Goal: Information Seeking & Learning: Check status

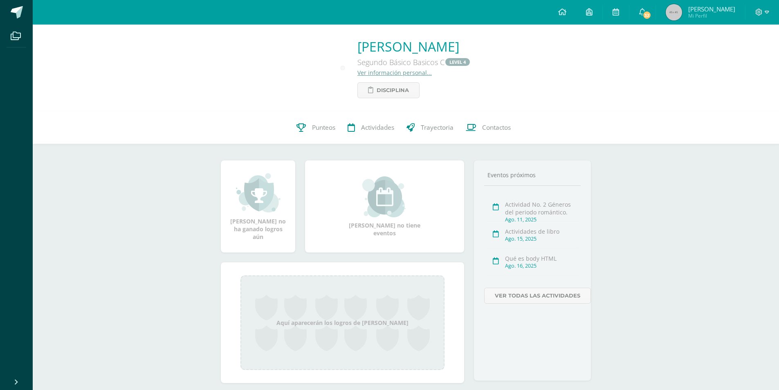
click at [589, 109] on div "Helen Sophia Ordoñez Oliva Segundo Básico Basicos C LEVEL 4 Ver información per…" at bounding box center [406, 68] width 746 height 87
click at [429, 128] on span "Trayectoria" at bounding box center [437, 128] width 33 height 9
click at [501, 128] on span "Contactos" at bounding box center [496, 128] width 29 height 9
click at [432, 133] on link "Trayectoria" at bounding box center [429, 127] width 59 height 33
click at [372, 131] on span "Actividades" at bounding box center [377, 128] width 33 height 9
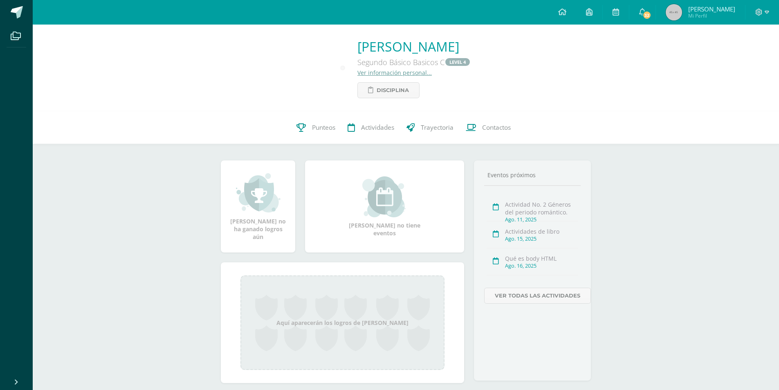
click at [362, 72] on link "Ver información personal..." at bounding box center [394, 73] width 74 height 8
click at [319, 129] on span "Punteos" at bounding box center [323, 128] width 23 height 9
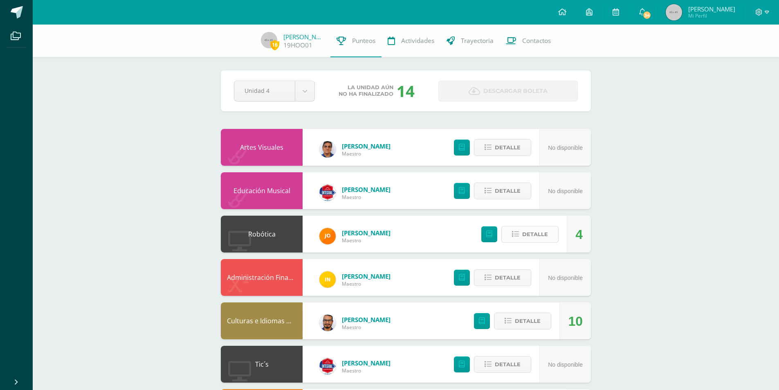
click at [507, 233] on button "Detalle" at bounding box center [529, 234] width 57 height 17
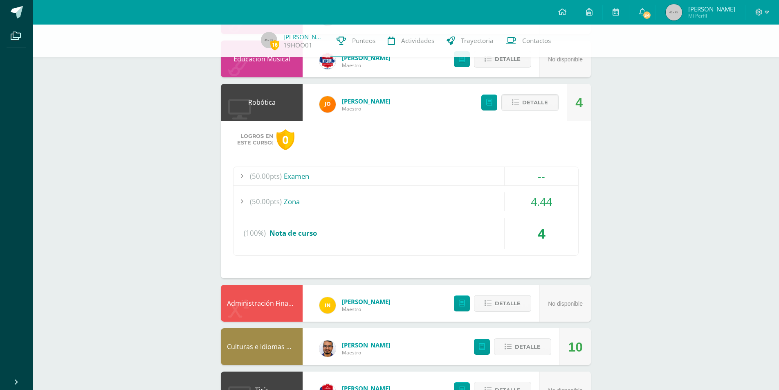
scroll to position [164, 0]
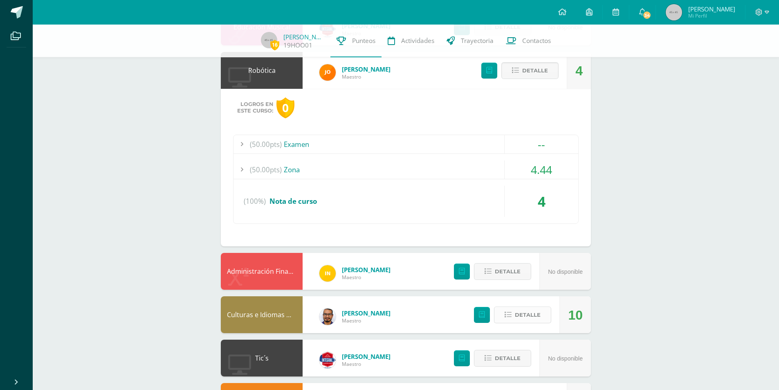
click at [512, 317] on icon at bounding box center [508, 314] width 7 height 7
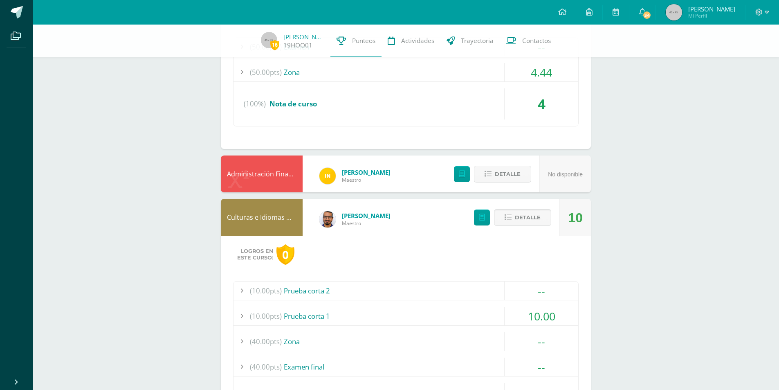
scroll to position [266, 0]
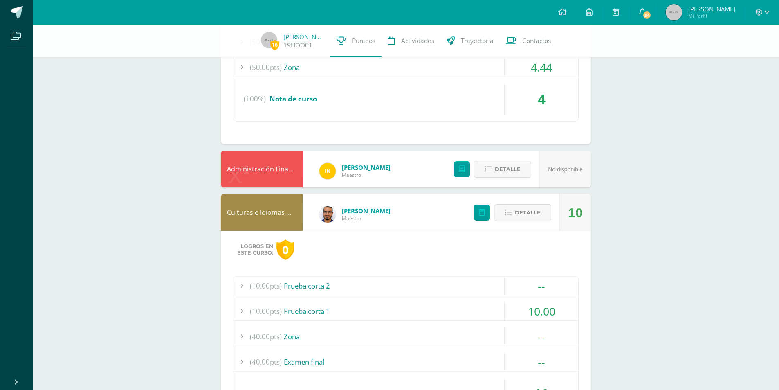
click at [356, 141] on div "Logros en este curso: 0 (50.00pts) Examen -- (50.0pts) Examen IV Unidad (100%)" at bounding box center [406, 65] width 370 height 157
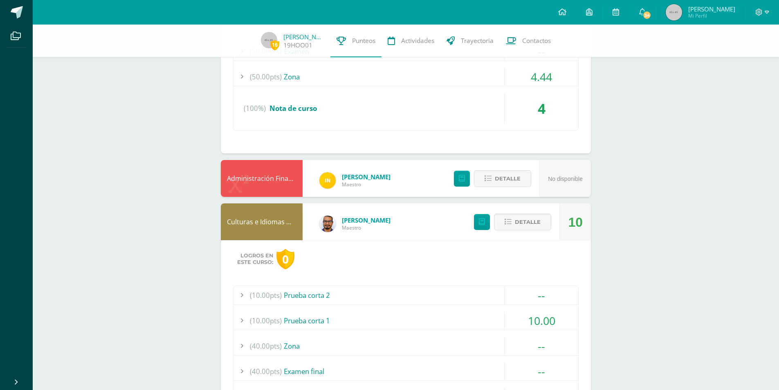
scroll to position [184, 0]
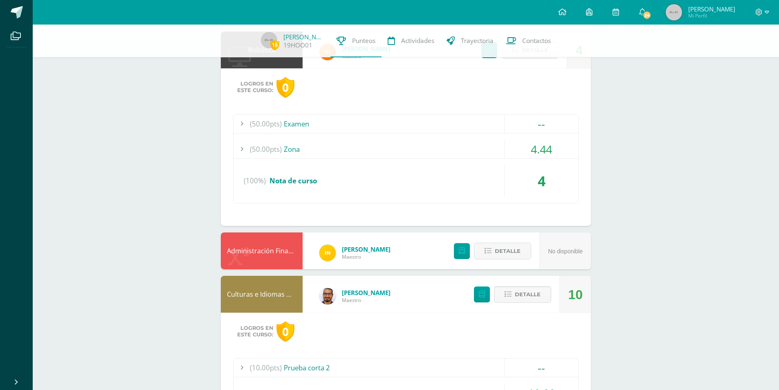
click at [488, 188] on div "(100%) Nota de curso" at bounding box center [406, 180] width 345 height 31
click at [492, 256] on button "Detalle" at bounding box center [502, 251] width 57 height 17
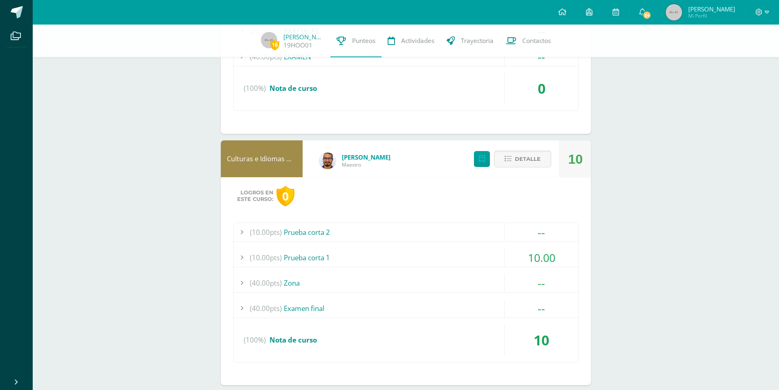
scroll to position [511, 0]
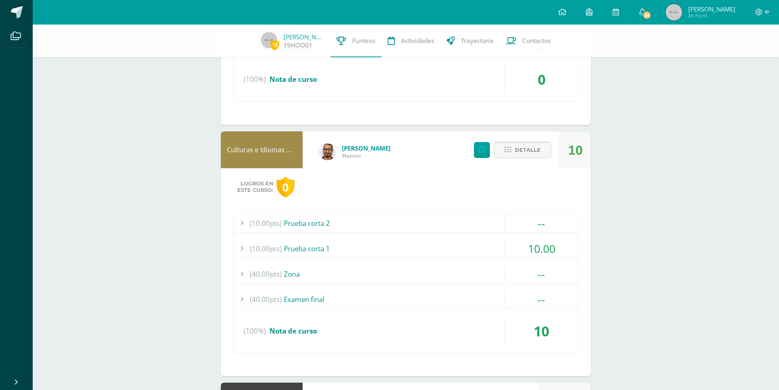
click at [498, 144] on button "Detalle" at bounding box center [522, 150] width 57 height 17
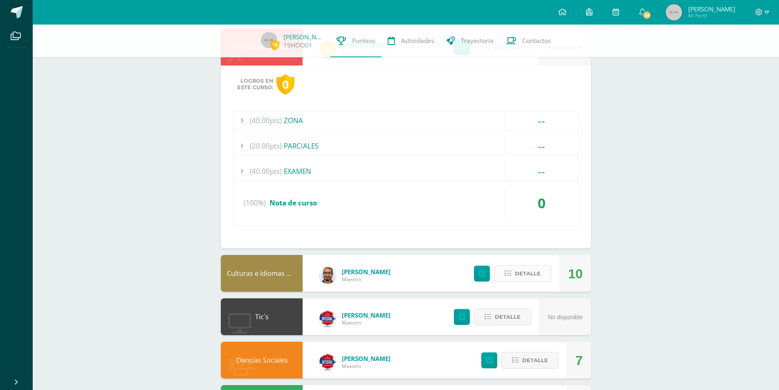
scroll to position [368, 0]
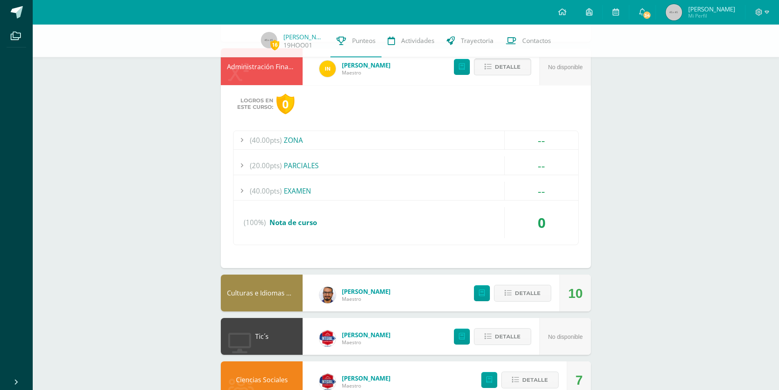
click at [508, 71] on span "Detalle" at bounding box center [508, 66] width 26 height 15
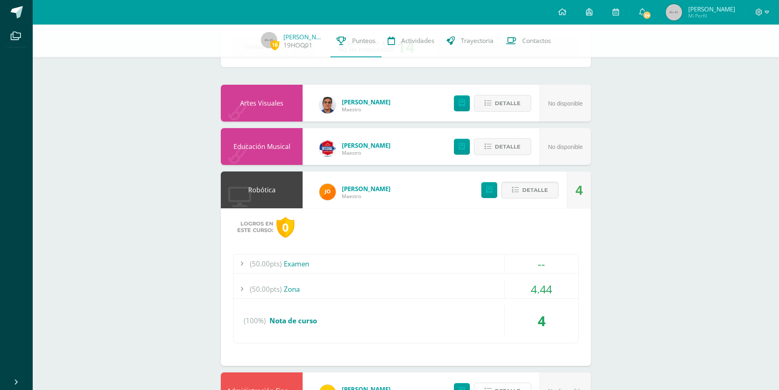
scroll to position [20, 0]
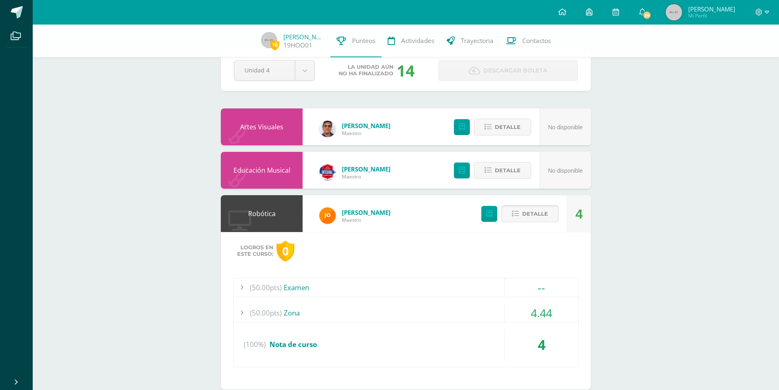
click at [542, 213] on span "Detalle" at bounding box center [535, 213] width 26 height 15
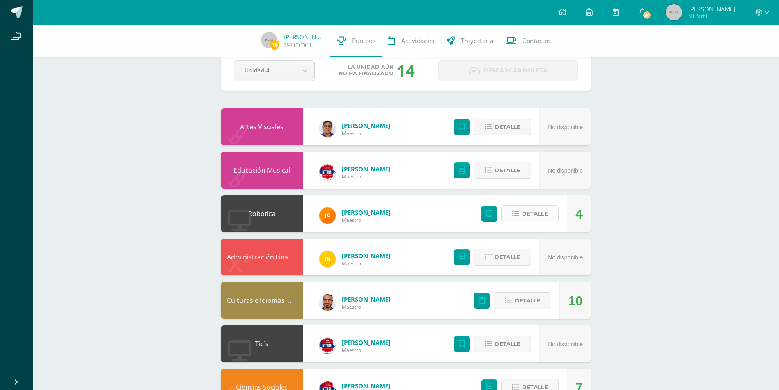
click at [529, 209] on span "Detalle" at bounding box center [535, 213] width 26 height 15
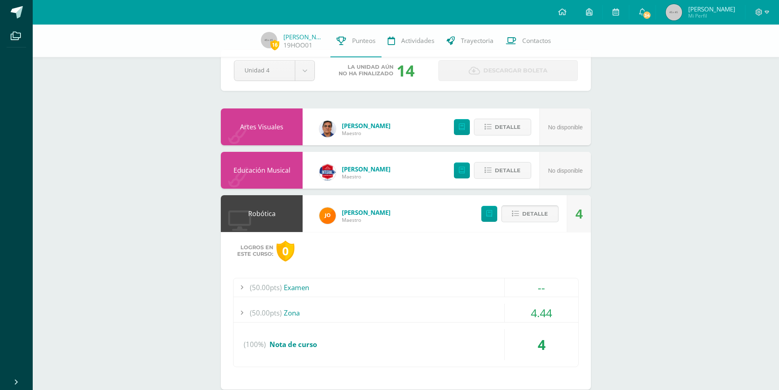
click at [524, 219] on span "Detalle" at bounding box center [535, 213] width 26 height 15
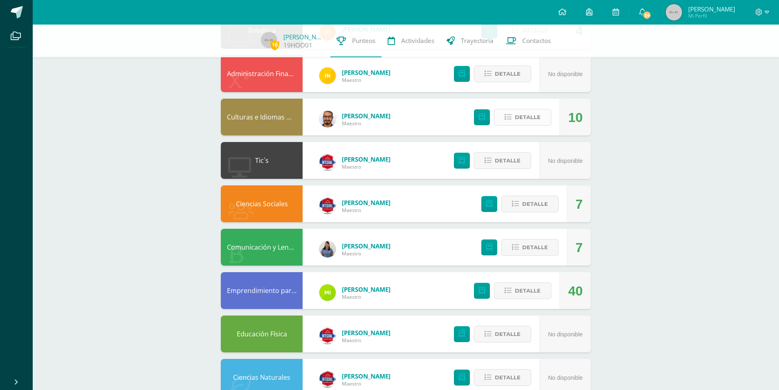
scroll to position [205, 0]
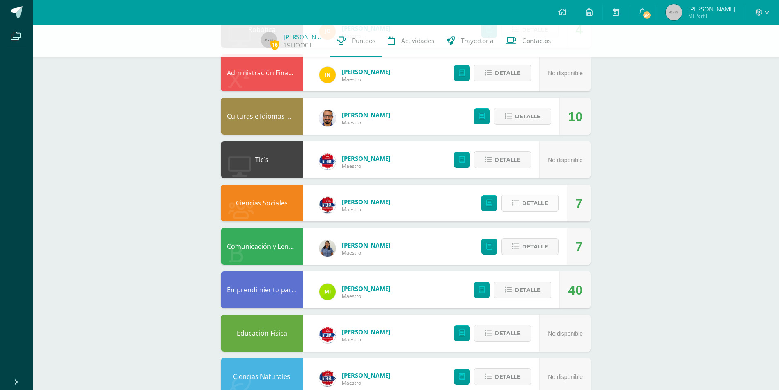
click at [510, 200] on button "Detalle" at bounding box center [529, 203] width 57 height 17
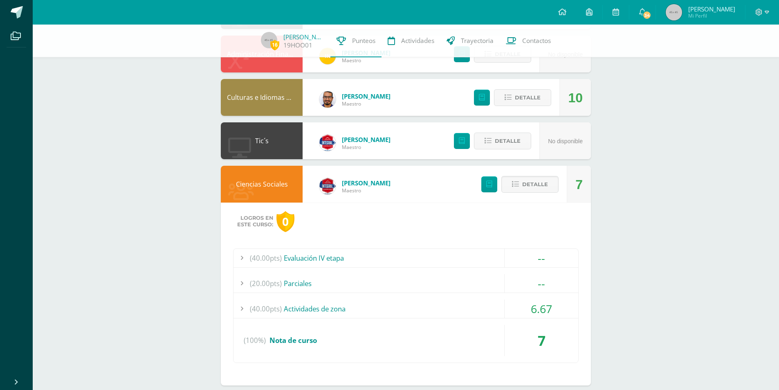
scroll to position [317, 0]
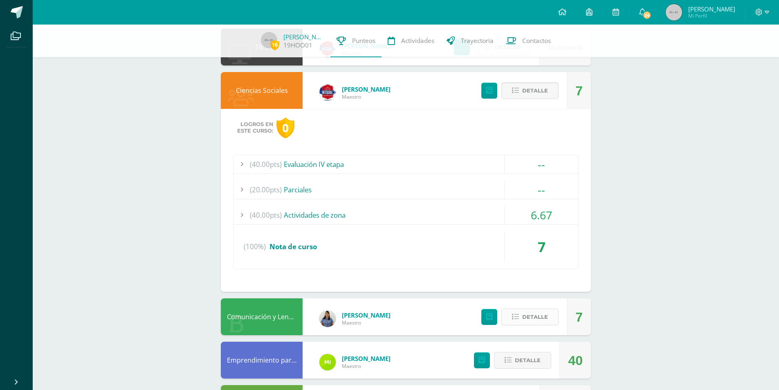
click at [541, 315] on span "Detalle" at bounding box center [535, 316] width 26 height 15
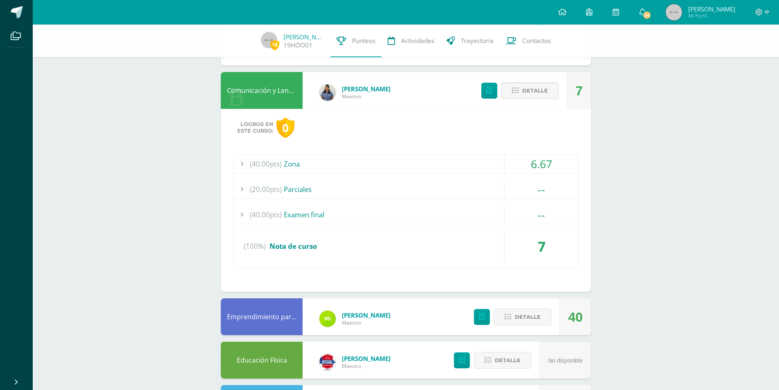
scroll to position [511, 0]
